Goal: Task Accomplishment & Management: Manage account settings

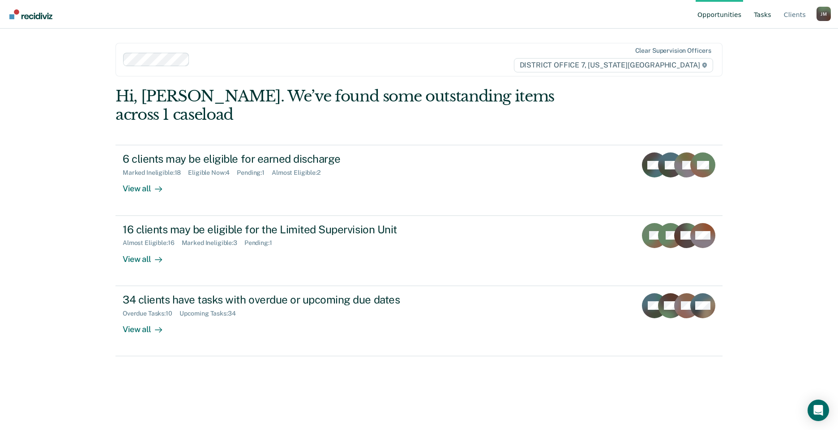
click at [771, 13] on link "Tasks" at bounding box center [762, 14] width 21 height 29
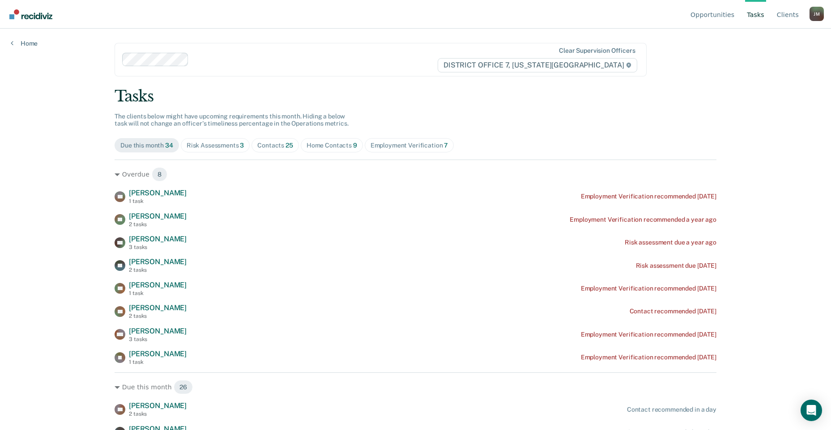
click at [325, 143] on div "Home Contacts 9" at bounding box center [332, 146] width 51 height 8
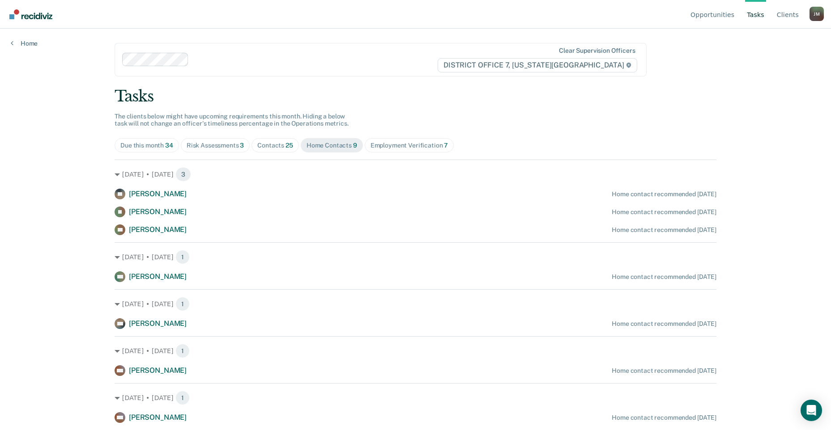
click at [274, 148] on div "Contacts 25" at bounding box center [275, 146] width 36 height 8
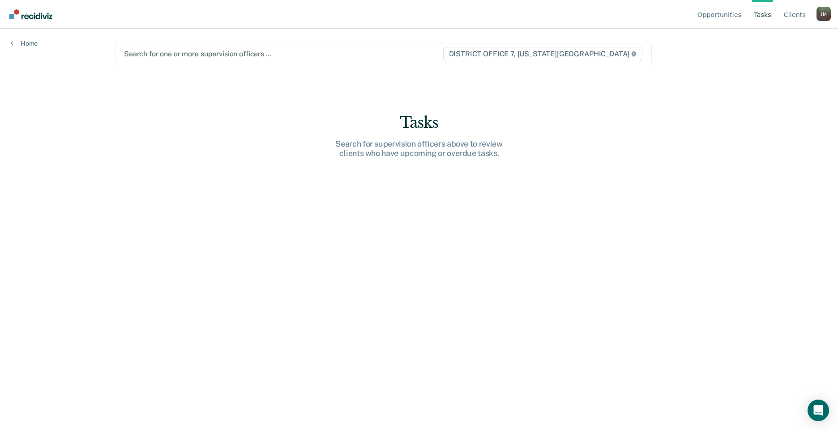
click at [178, 64] on div "Search for one or more supervision officers … DISTRICT OFFICE 7, [US_STATE][GEO…" at bounding box center [383, 54] width 536 height 22
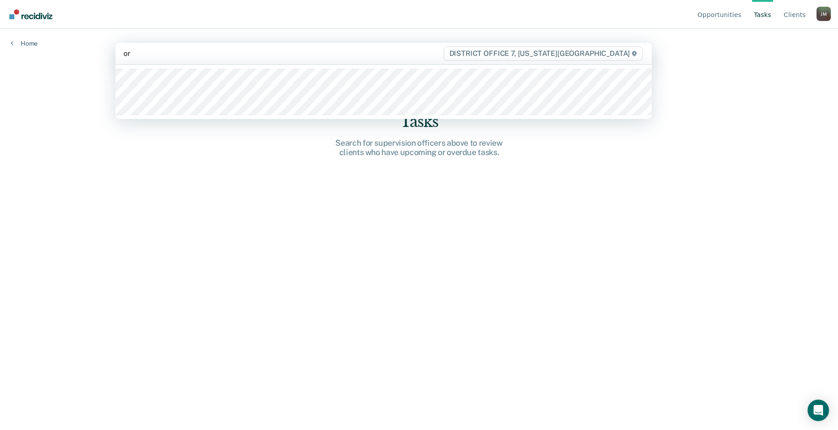
type input "orm"
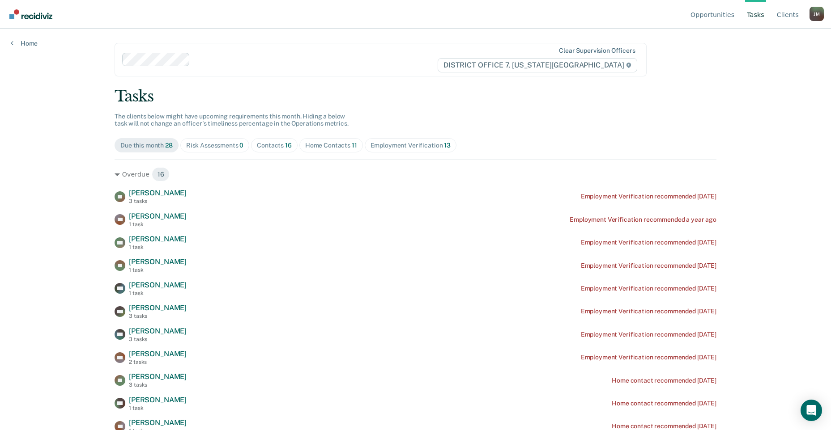
click at [328, 144] on div "Home Contacts 11" at bounding box center [331, 146] width 52 height 8
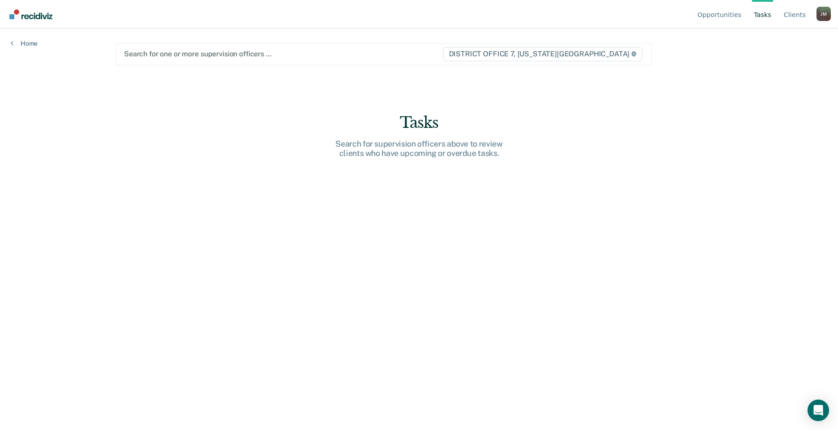
click at [183, 60] on div "Search for one or more supervision officers …" at bounding box center [283, 54] width 320 height 12
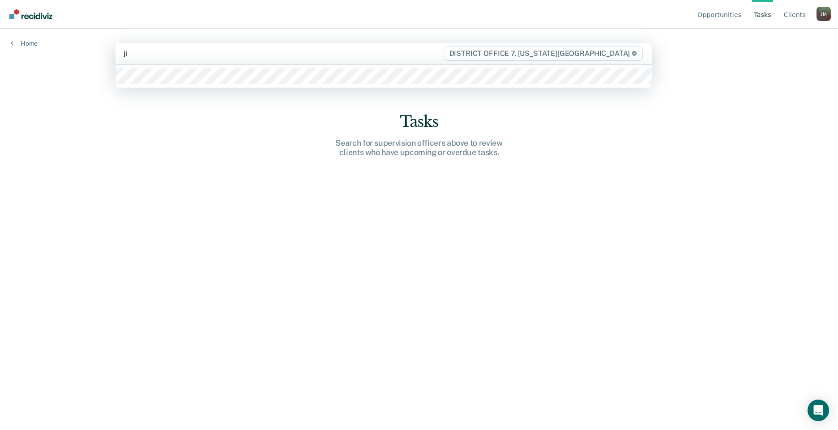
type input "[PERSON_NAME]"
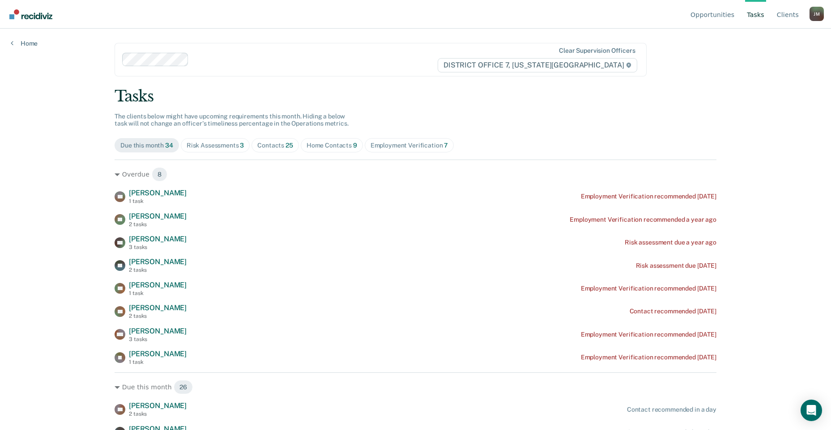
click at [275, 145] on div "Contacts 25" at bounding box center [275, 146] width 36 height 8
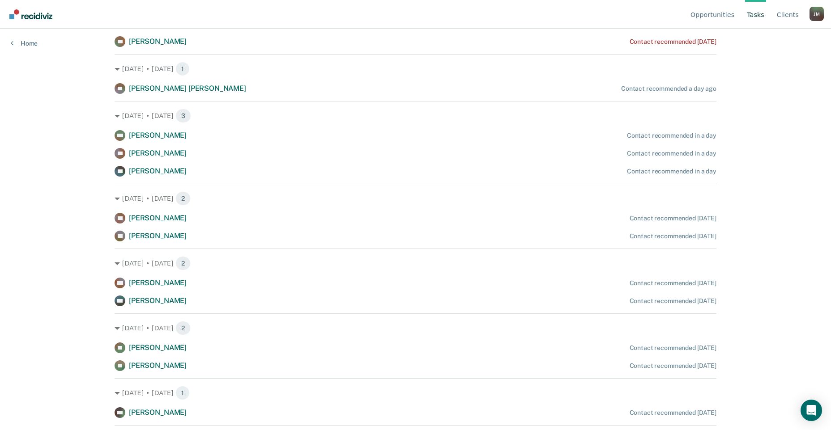
scroll to position [179, 0]
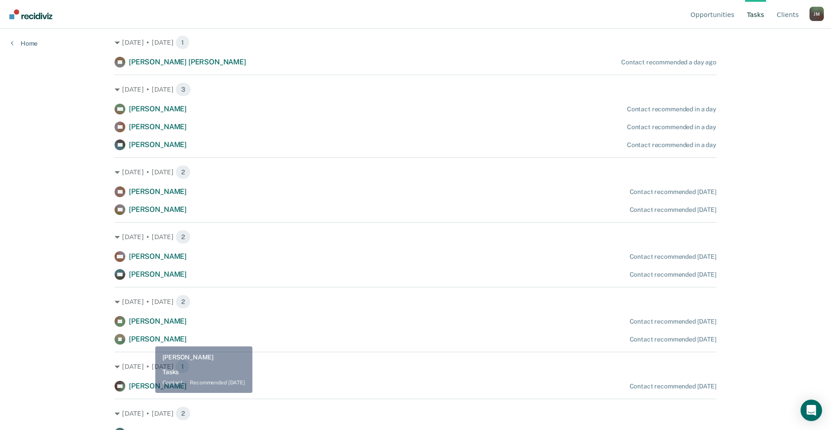
click at [149, 340] on span "[PERSON_NAME]" at bounding box center [158, 339] width 58 height 9
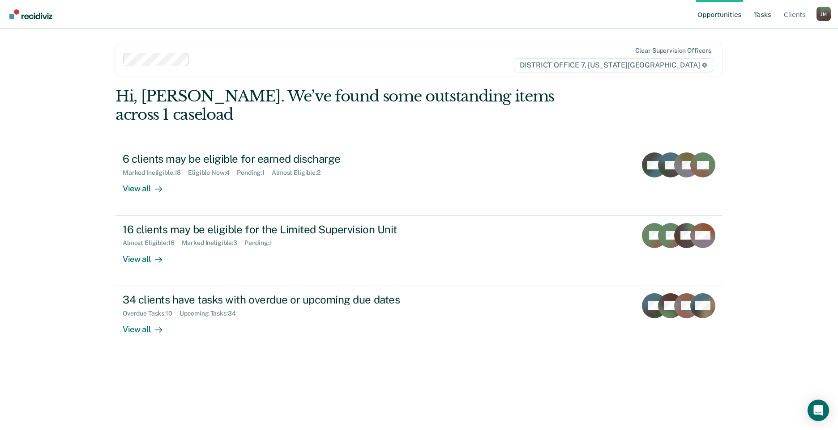
click at [758, 10] on link "Tasks" at bounding box center [762, 14] width 21 height 29
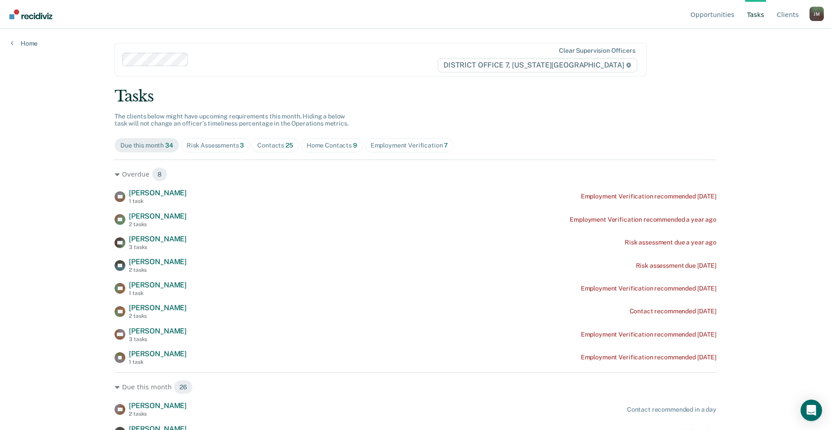
click at [316, 146] on div "Home Contacts 9" at bounding box center [332, 146] width 51 height 8
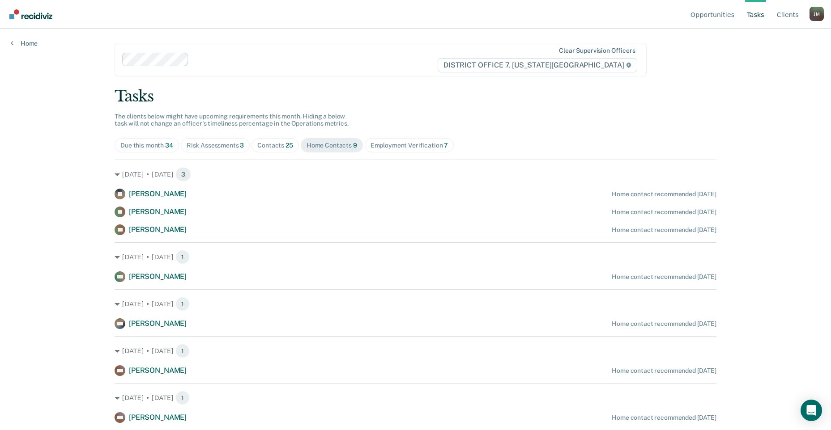
click at [270, 145] on div "Contacts 25" at bounding box center [275, 146] width 36 height 8
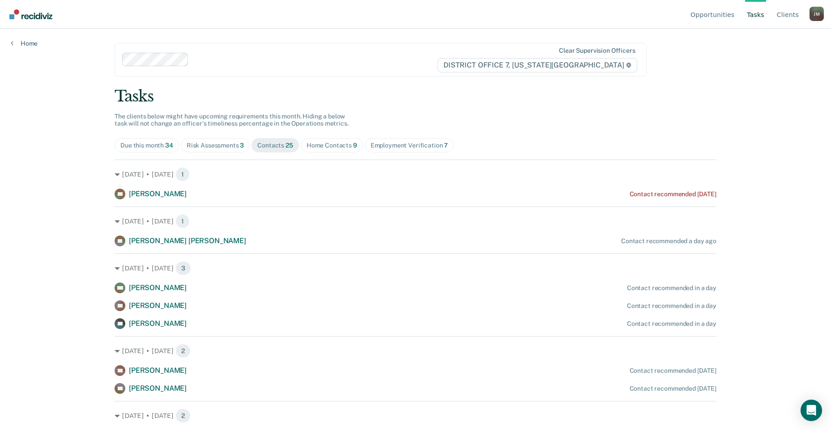
click at [321, 144] on div "Home Contacts 9" at bounding box center [332, 146] width 51 height 8
